Goal: Task Accomplishment & Management: Use online tool/utility

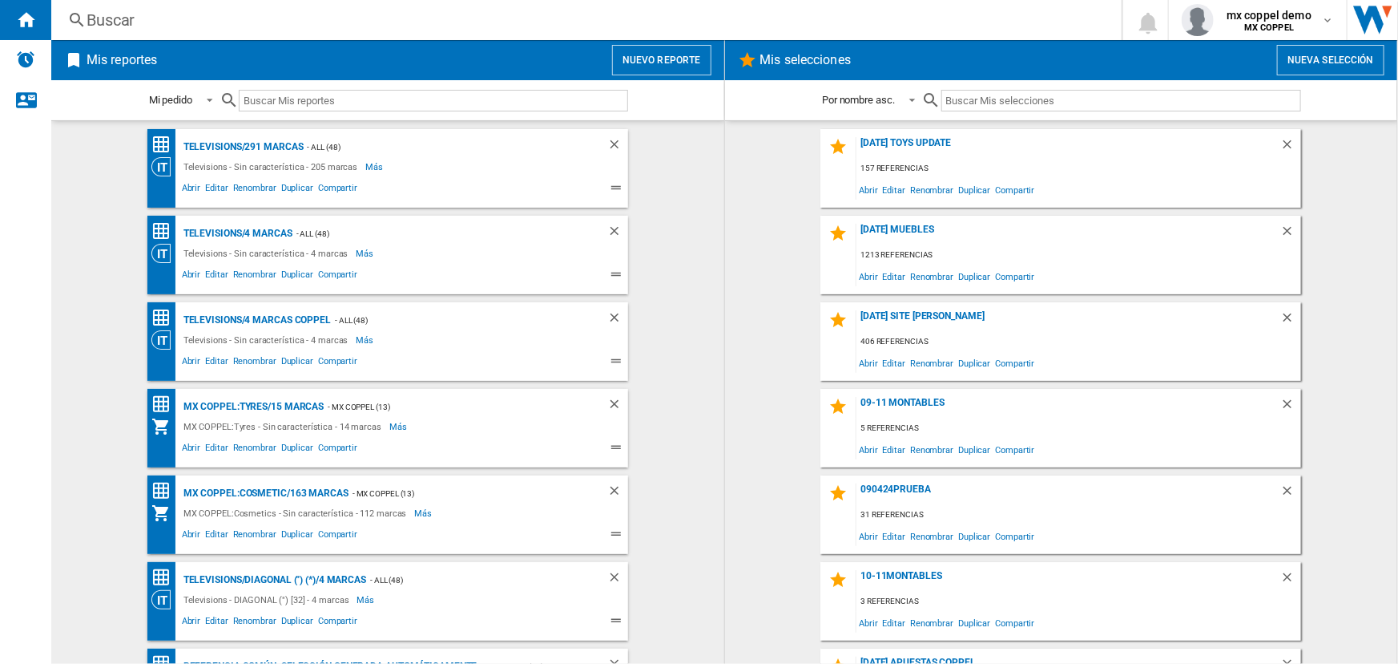
click at [652, 54] on button "Nuevo reporte" at bounding box center [661, 60] width 99 height 30
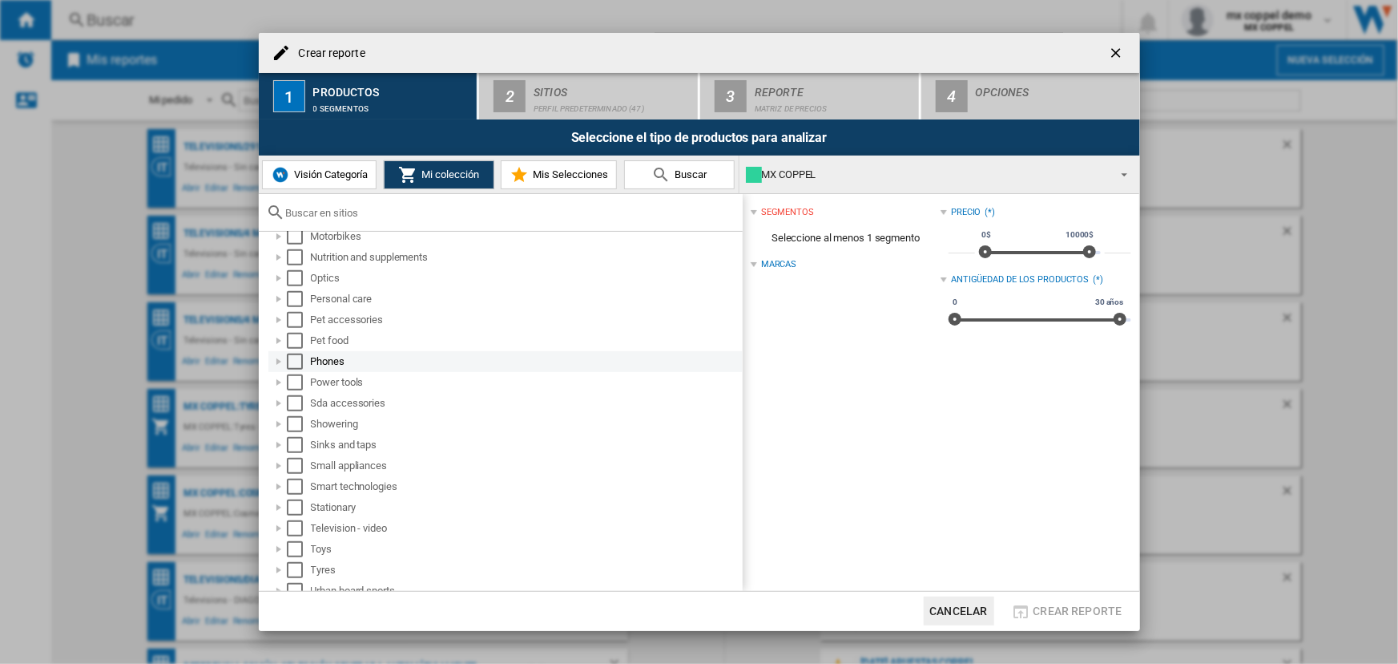
scroll to position [816, 0]
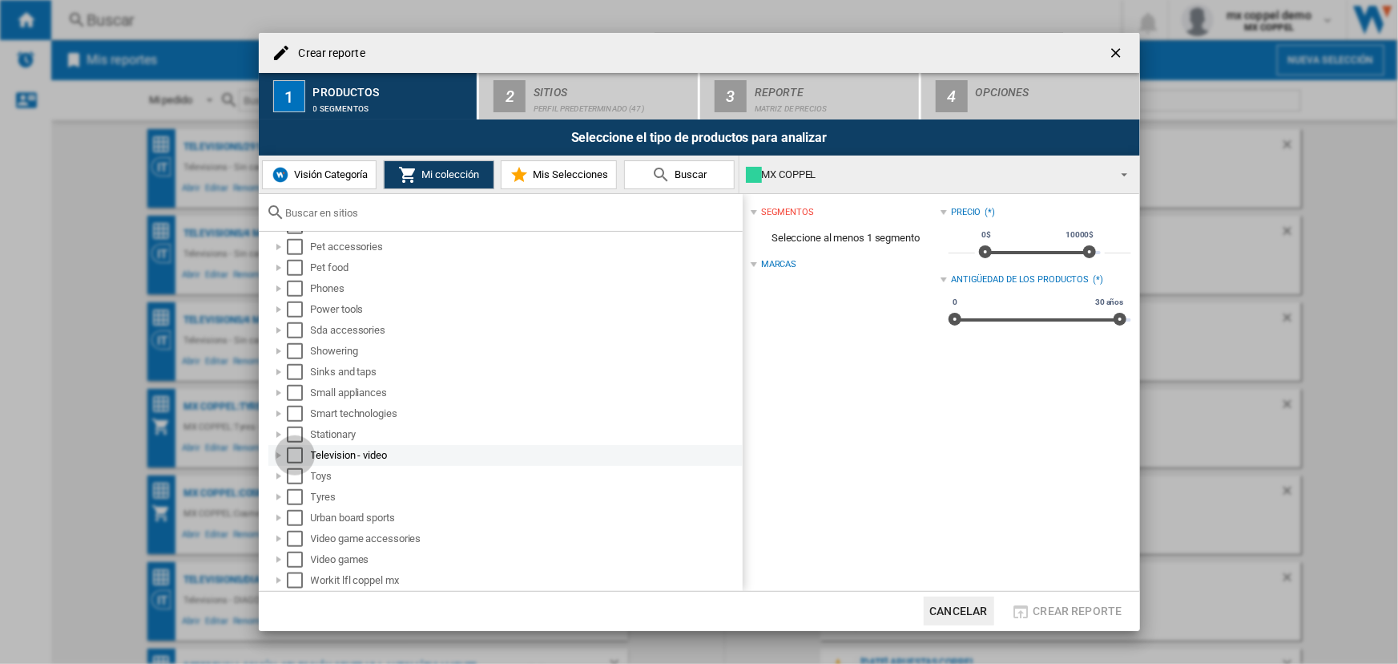
click at [288, 457] on div "Select" at bounding box center [295, 455] width 16 height 16
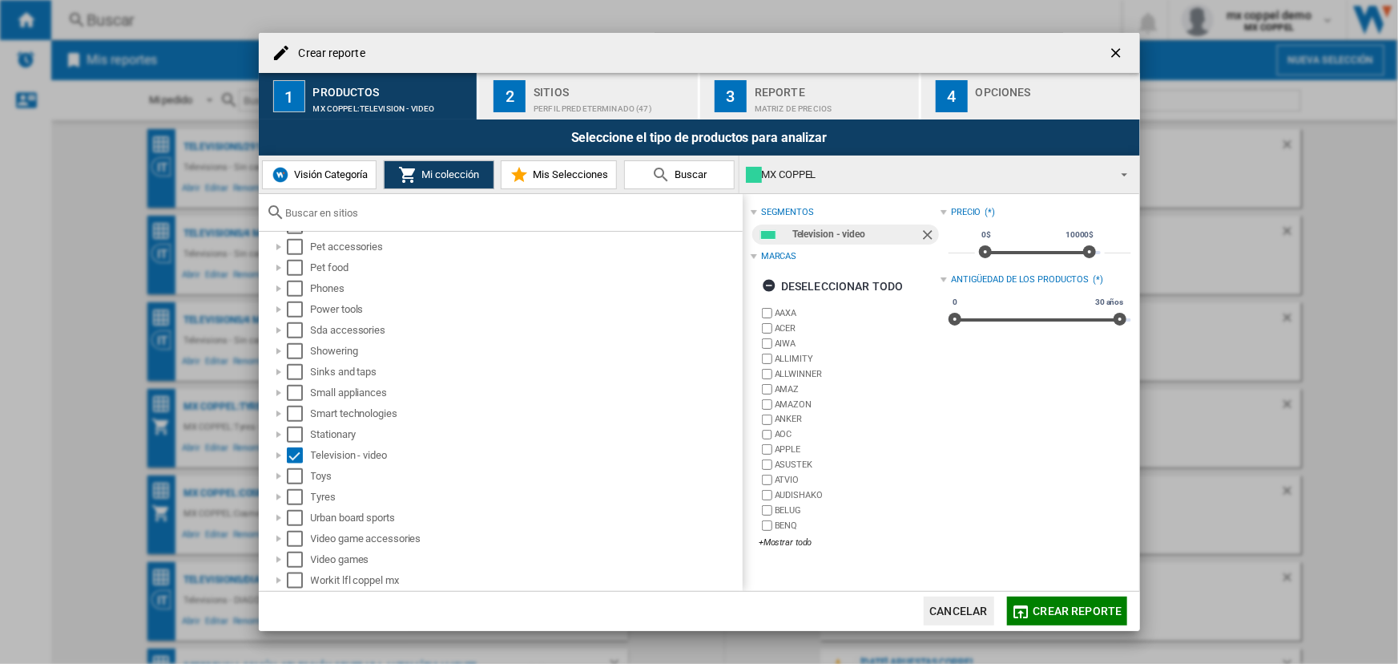
click at [561, 102] on div "Perfil predeterminado (47)" at bounding box center [613, 104] width 158 height 17
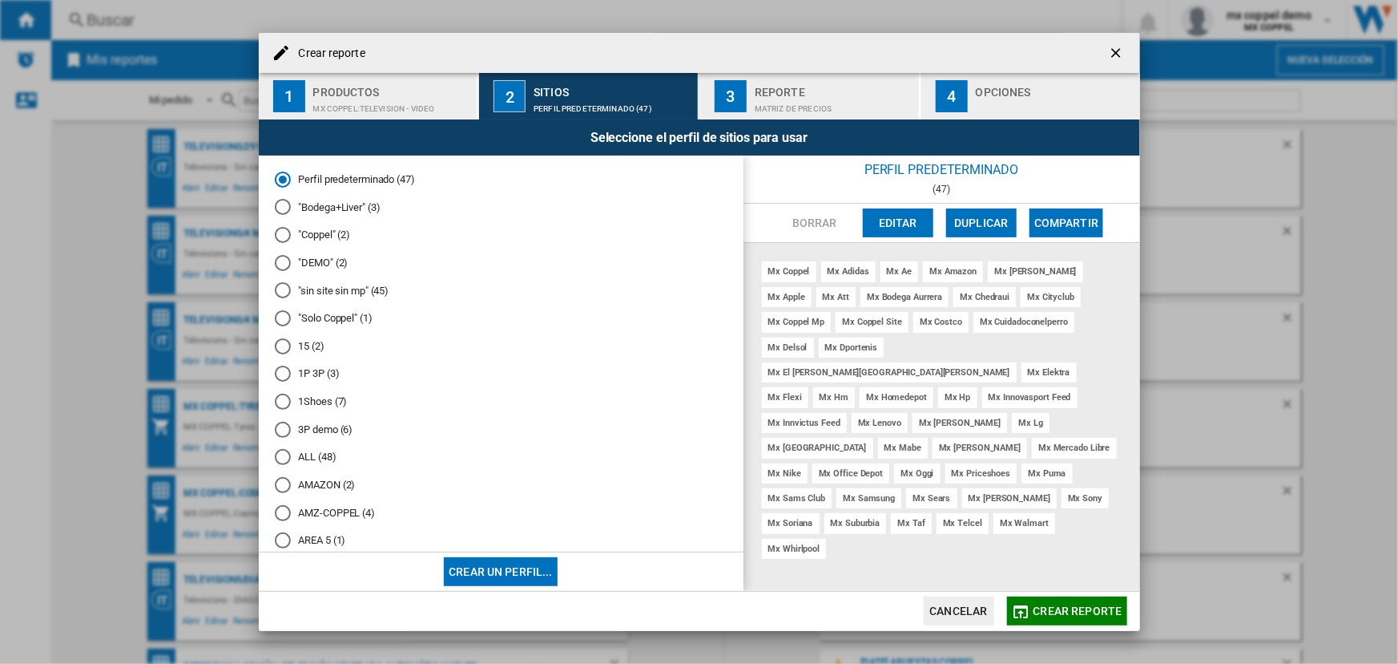
click at [1039, 598] on button "Crear reporte" at bounding box center [1067, 610] width 120 height 29
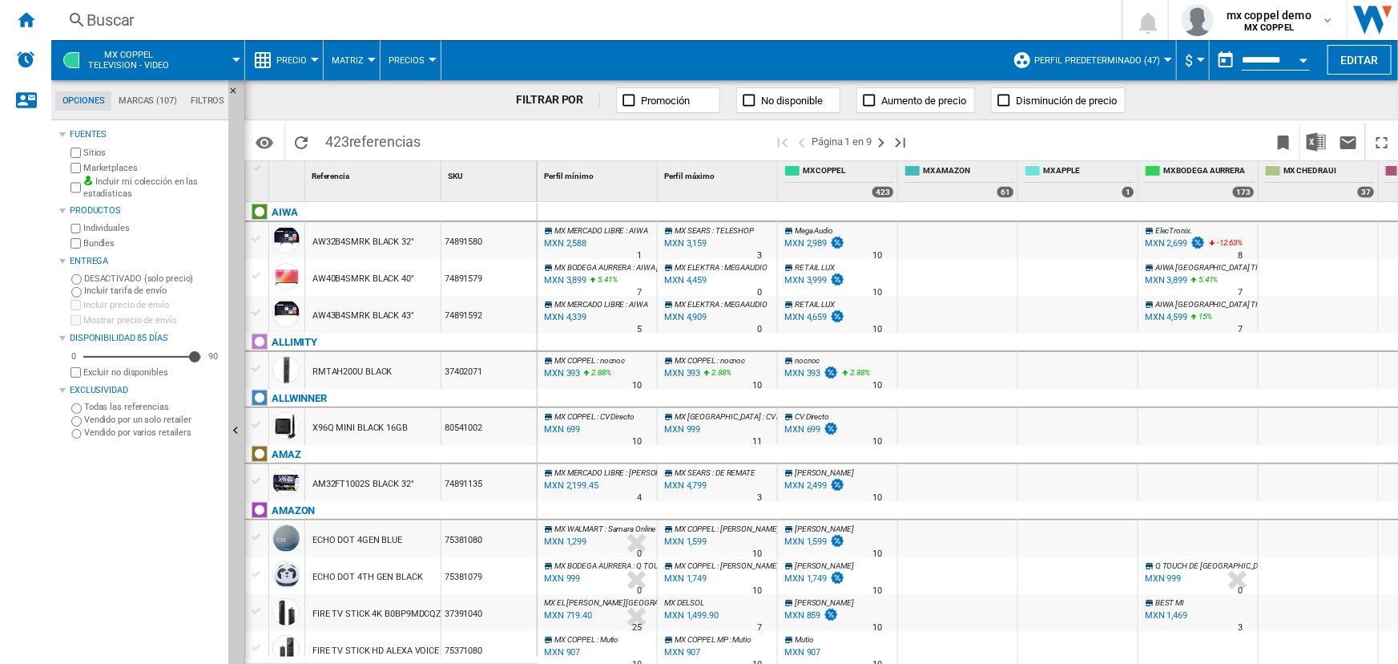
click at [83, 165] on label "Marketplaces" at bounding box center [152, 168] width 139 height 12
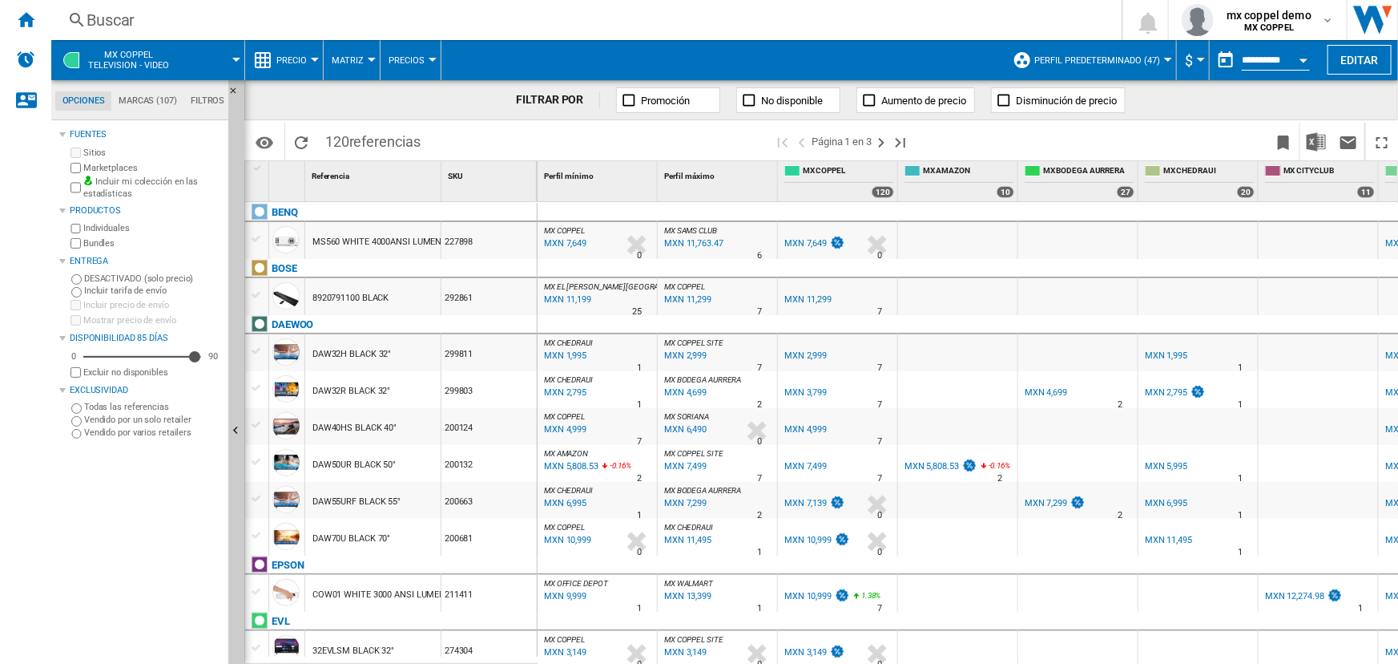
click at [817, 354] on div "MXN 2,999" at bounding box center [806, 355] width 42 height 10
